Goal: Navigation & Orientation: Find specific page/section

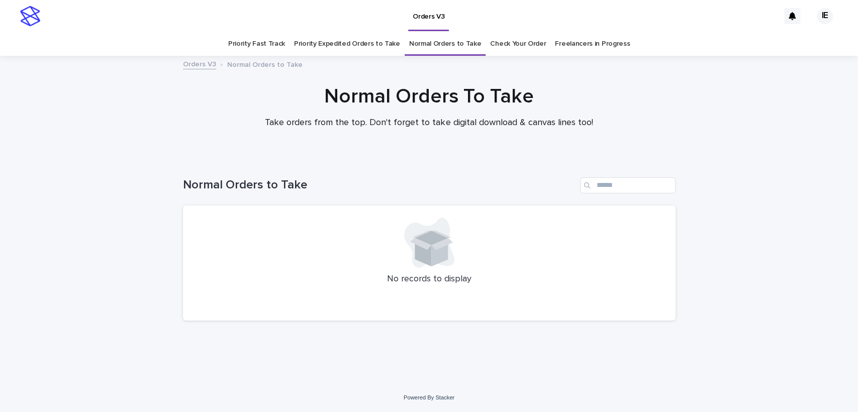
click at [379, 39] on link "Priority Expedited Orders to Take" at bounding box center [347, 44] width 106 height 24
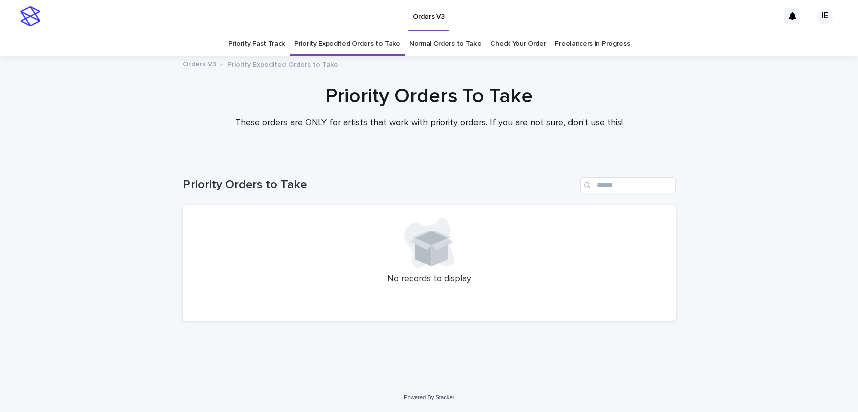
click at [438, 45] on link "Normal Orders to Take" at bounding box center [445, 44] width 72 height 24
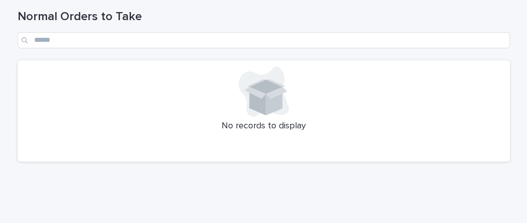
scroll to position [136, 0]
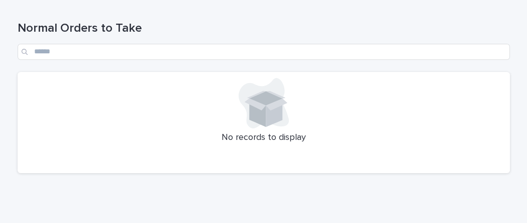
click at [434, 106] on div at bounding box center [264, 103] width 480 height 50
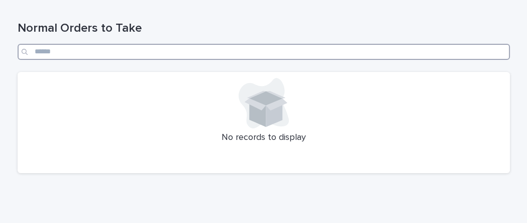
drag, startPoint x: 258, startPoint y: 45, endPoint x: 253, endPoint y: 49, distance: 6.0
click at [259, 45] on input "Search" at bounding box center [264, 52] width 492 height 16
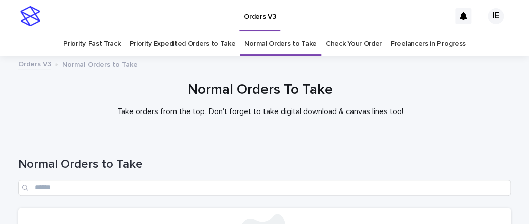
click at [203, 43] on link "Priority Expedited Orders to Take" at bounding box center [182, 44] width 106 height 24
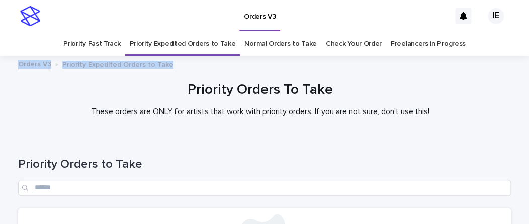
drag, startPoint x: 513, startPoint y: 42, endPoint x: 513, endPoint y: 72, distance: 30.1
click at [513, 72] on div "Orders V3 IE Priority Fast Track Priority Expedited Orders to Take Normal Order…" at bounding box center [264, 198] width 529 height 396
click at [464, 95] on h1 "Priority Orders To Take" at bounding box center [260, 90] width 492 height 17
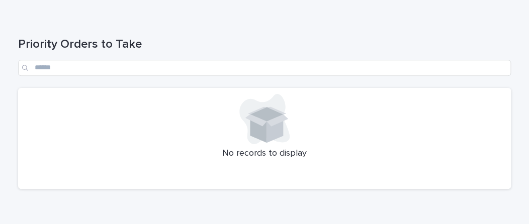
scroll to position [171, 0]
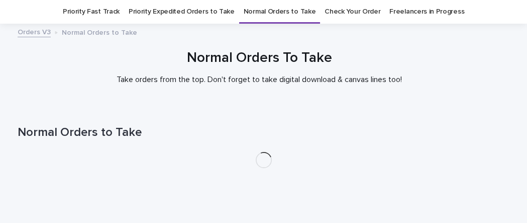
scroll to position [56, 0]
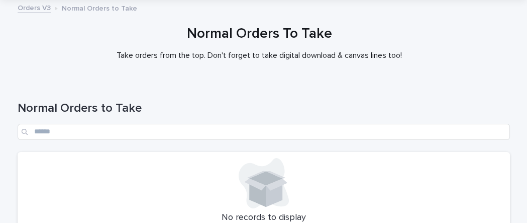
drag, startPoint x: 349, startPoint y: 58, endPoint x: 380, endPoint y: 59, distance: 31.7
click at [348, 58] on p "Take orders from the top. Don't forget to take digital download & canvas lines …" at bounding box center [259, 56] width 402 height 10
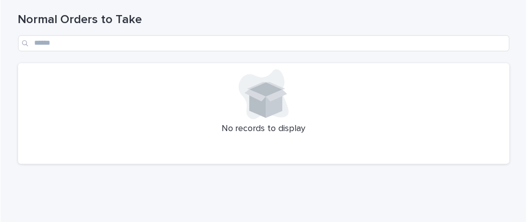
scroll to position [173, 0]
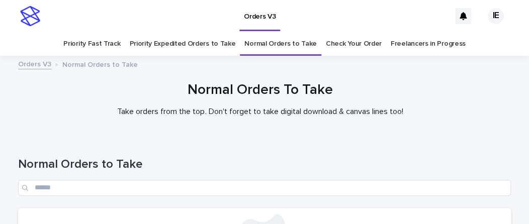
click at [194, 40] on link "Priority Expedited Orders to Take" at bounding box center [182, 44] width 106 height 24
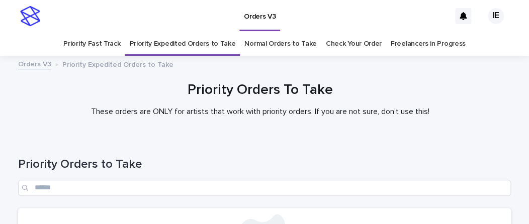
drag, startPoint x: 225, startPoint y: 142, endPoint x: 291, endPoint y: 130, distance: 67.9
click at [225, 142] on div "Priority Orders to Take" at bounding box center [264, 172] width 492 height 71
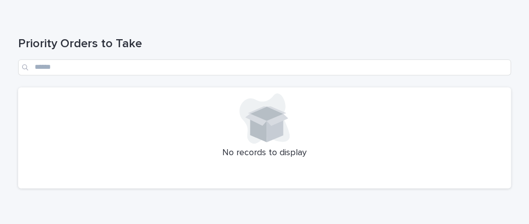
scroll to position [141, 0]
